Goal: Find specific page/section

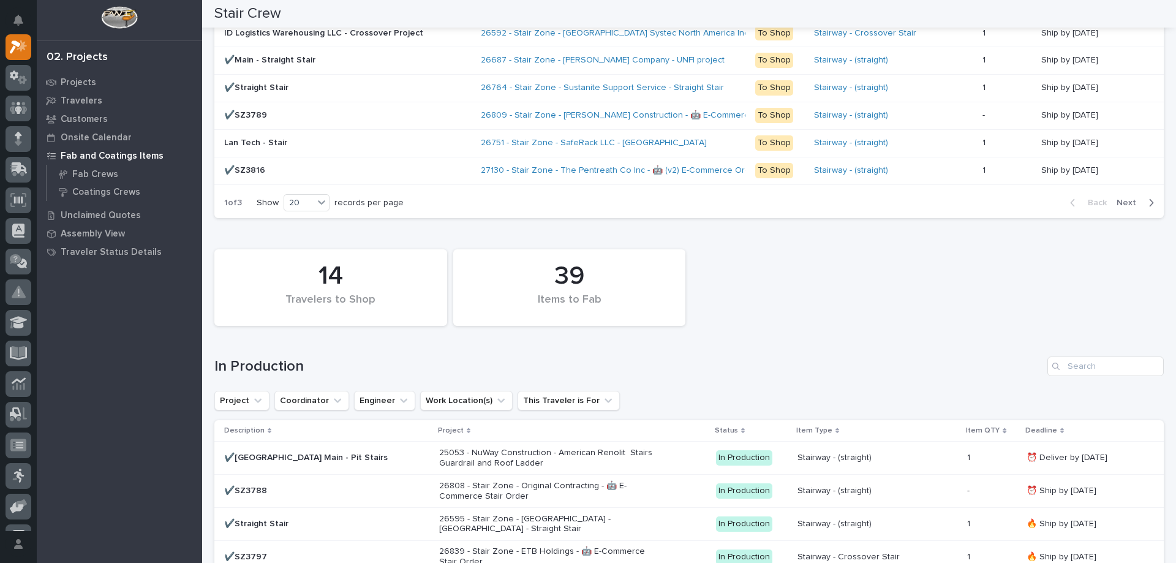
scroll to position [919, 0]
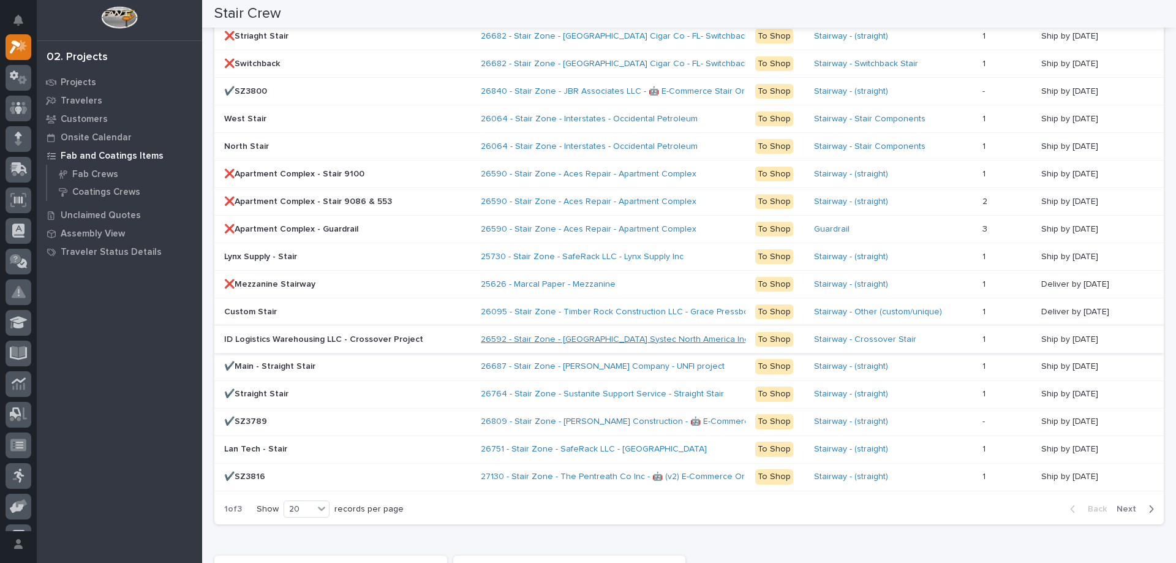
click at [589, 334] on link "26592 - Stair Zone - [GEOGRAPHIC_DATA] Systec North America Inc - Crossover Pro…" at bounding box center [654, 339] width 347 height 10
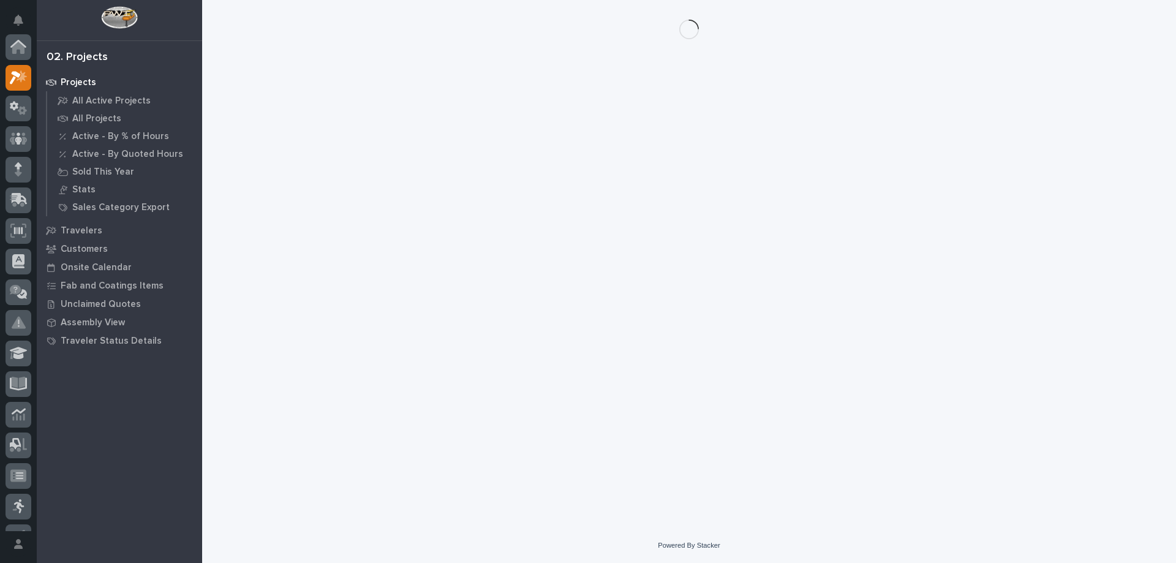
scroll to position [31, 0]
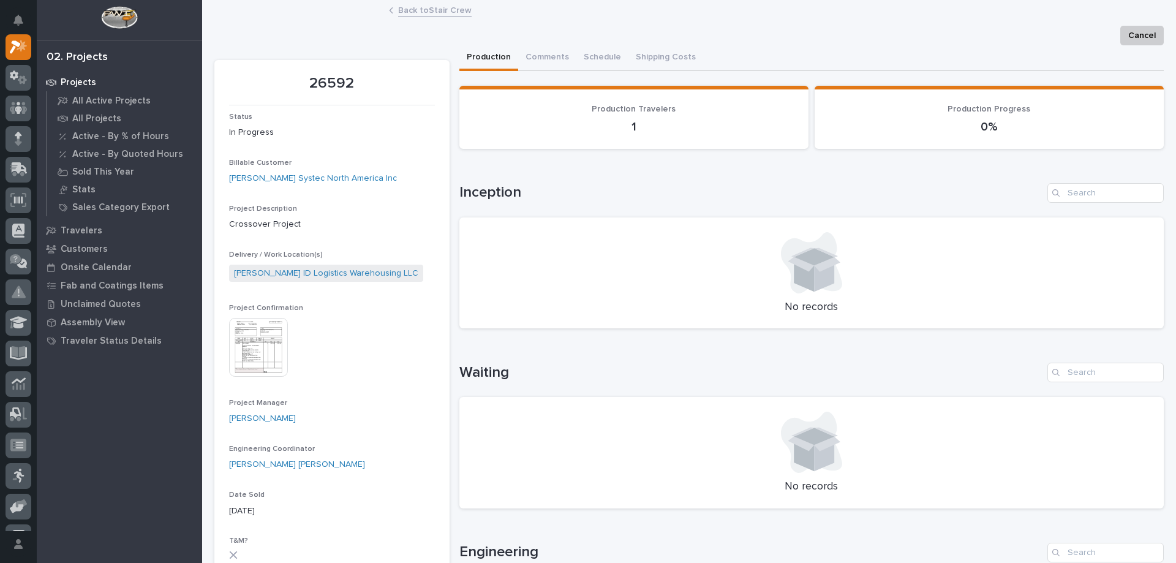
click at [254, 354] on img at bounding box center [258, 347] width 59 height 59
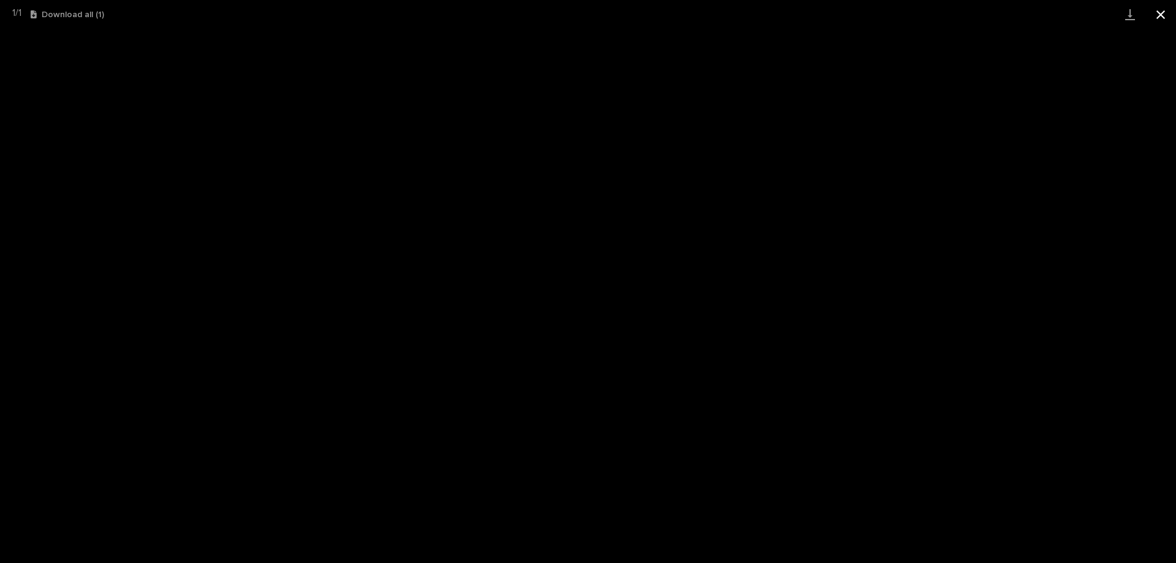
click at [1162, 9] on button "Close gallery" at bounding box center [1160, 14] width 31 height 29
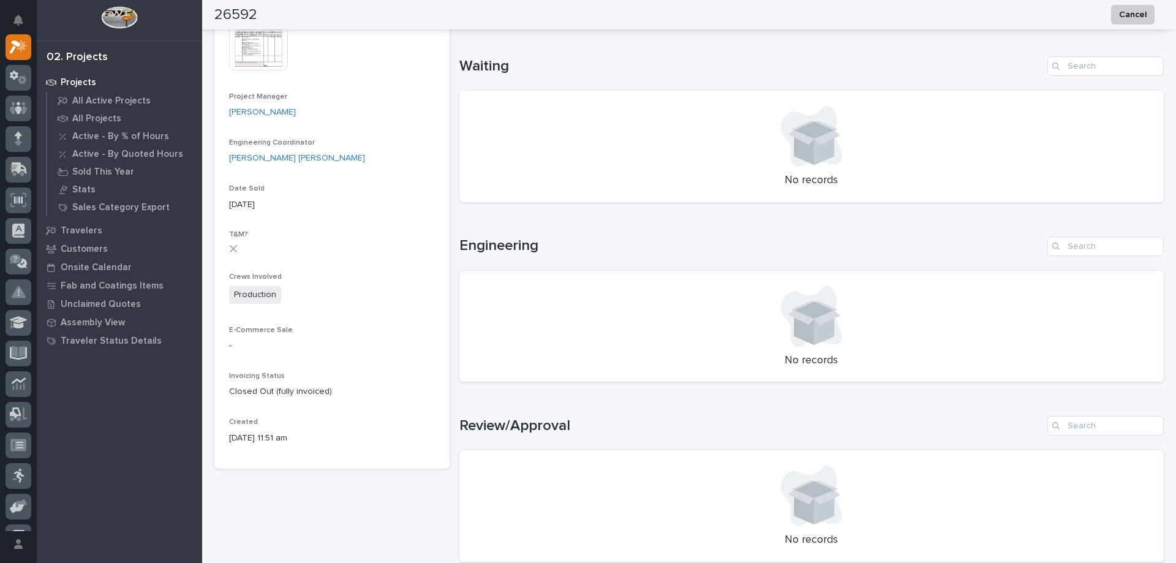
scroll to position [612, 0]
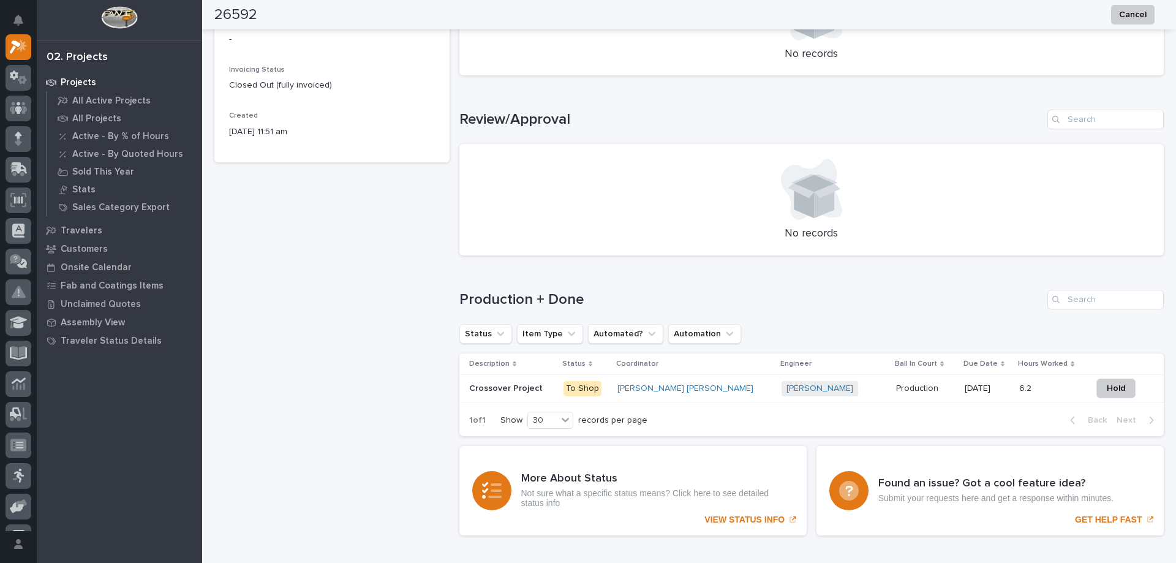
click at [815, 386] on div "[PERSON_NAME] + 0" at bounding box center [833, 388] width 105 height 15
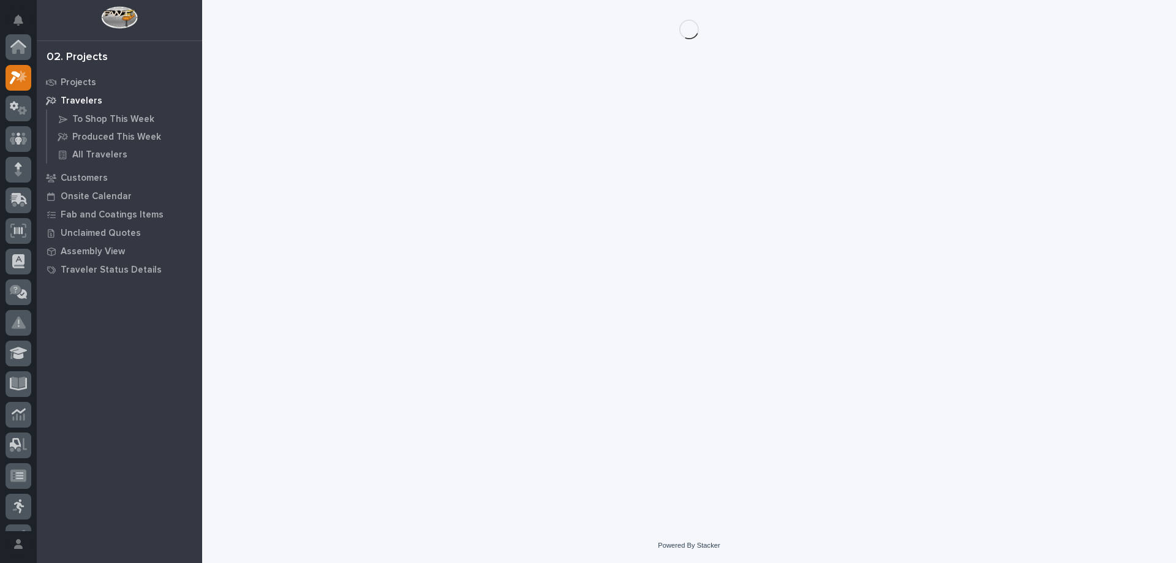
scroll to position [31, 0]
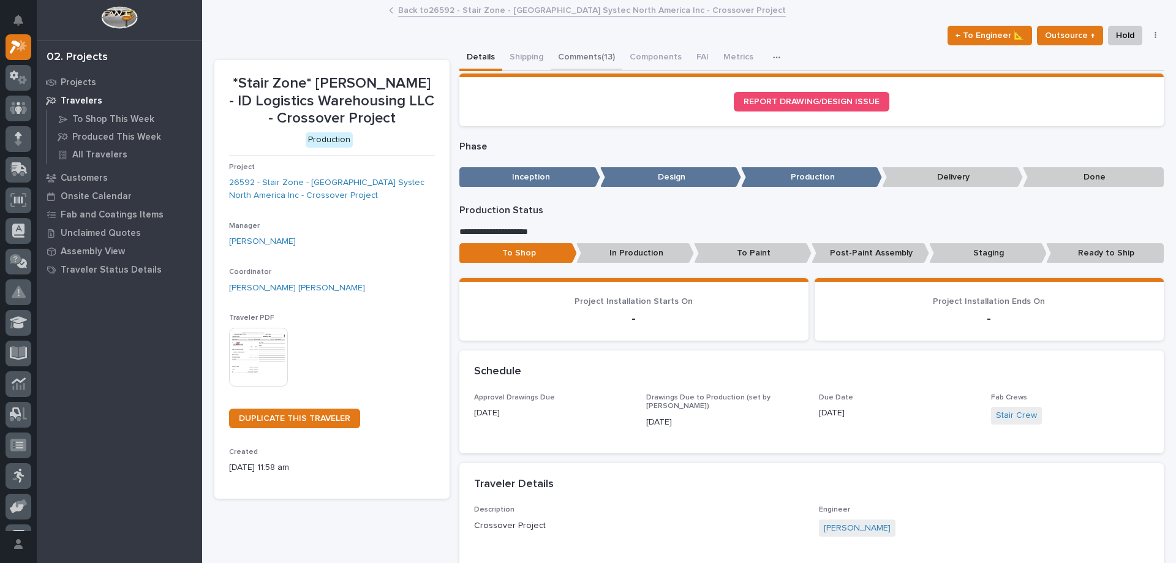
click at [576, 58] on button "Comments (13)" at bounding box center [587, 58] width 72 height 26
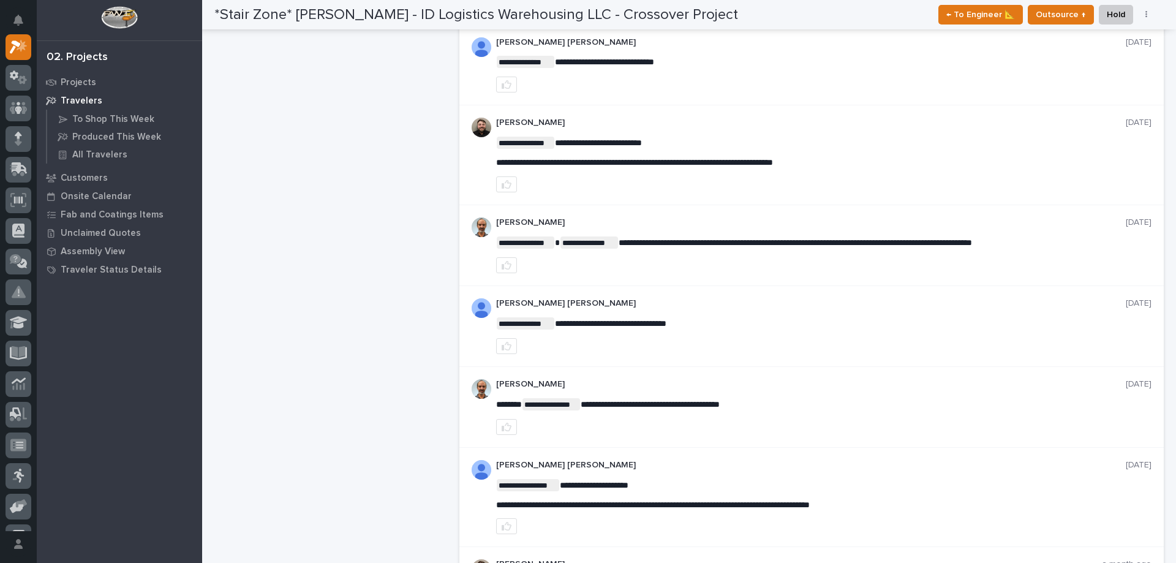
scroll to position [1126, 0]
